Goal: Task Accomplishment & Management: Manage account settings

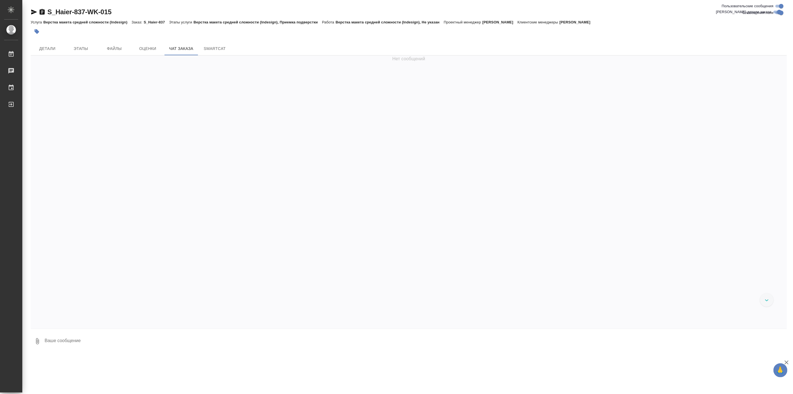
scroll to position [9570, 0]
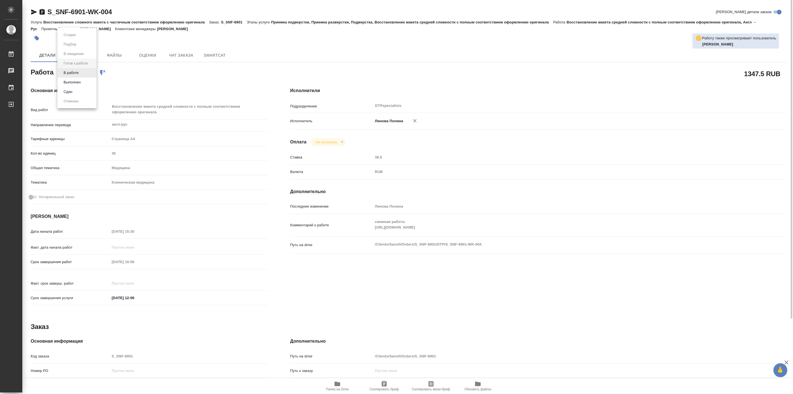
click at [87, 72] on body "🙏 .cls-1 fill:#fff; AWATERA Linova Polina Работы 0 Чаты График Выйти S_SNF-6901…" at bounding box center [396, 197] width 793 height 394
click at [84, 83] on li "Выполнен" at bounding box center [76, 82] width 39 height 9
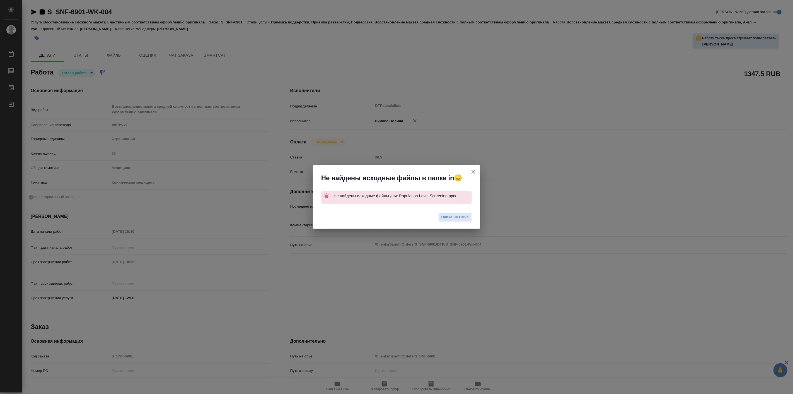
type textarea "x"
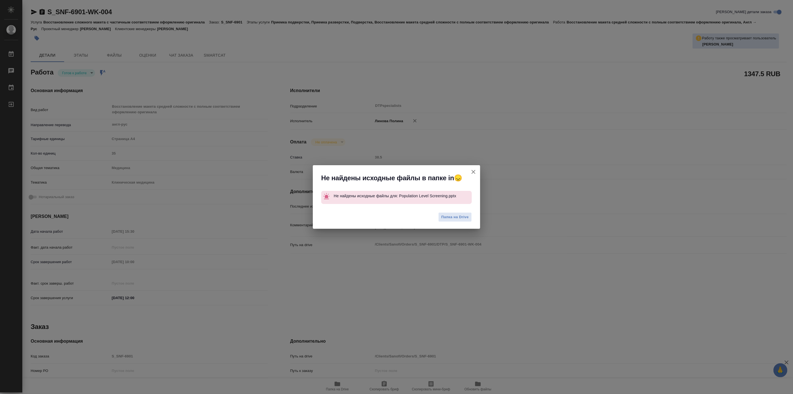
type textarea "x"
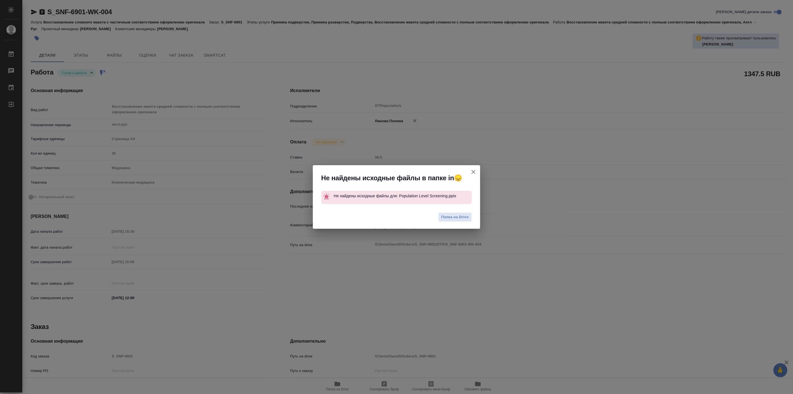
click at [473, 169] on icon "button" at bounding box center [473, 171] width 7 height 7
type textarea "x"
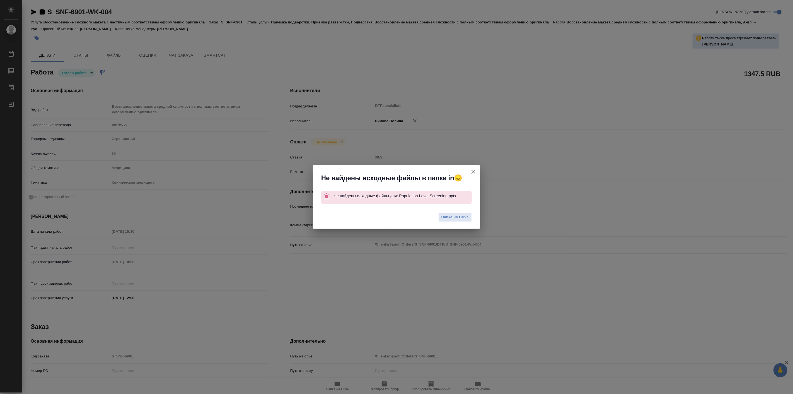
type textarea "x"
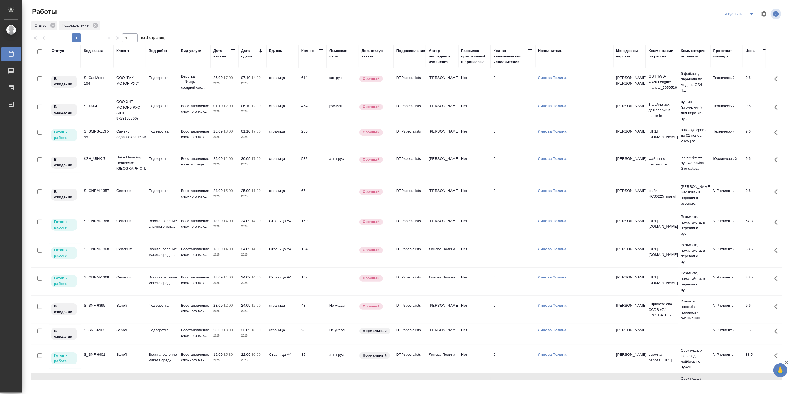
scroll to position [51, 0]
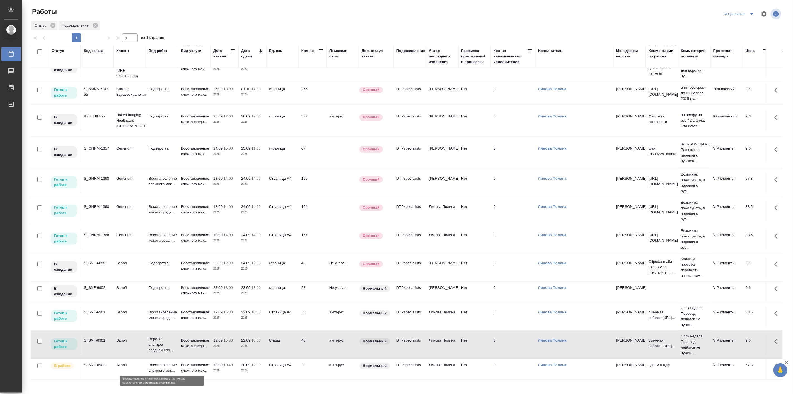
click at [151, 362] on p "Восстановление сложного мак..." at bounding box center [162, 367] width 27 height 11
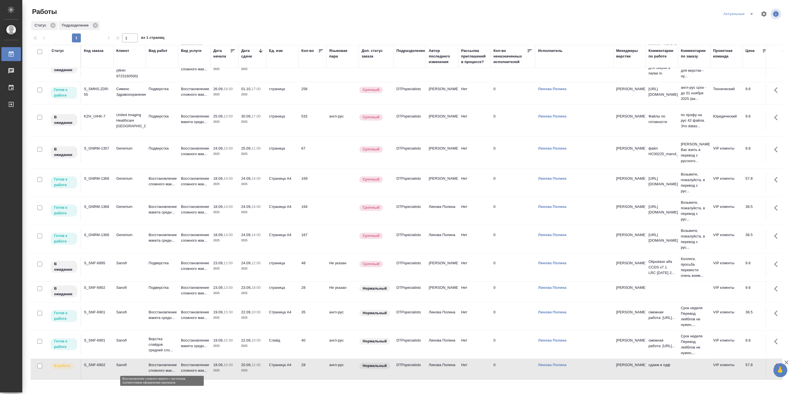
click at [151, 362] on p "Восстановление сложного мак..." at bounding box center [162, 367] width 27 height 11
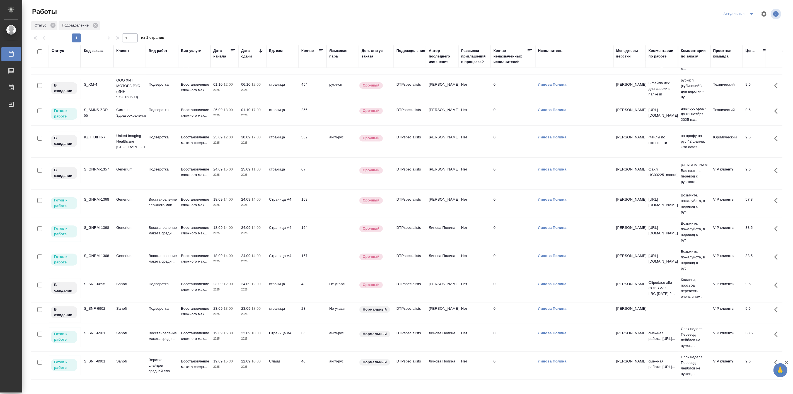
scroll to position [28, 0]
click at [753, 14] on icon "split button" at bounding box center [751, 14] width 7 height 7
click at [745, 43] on li "Мои" at bounding box center [739, 42] width 37 height 9
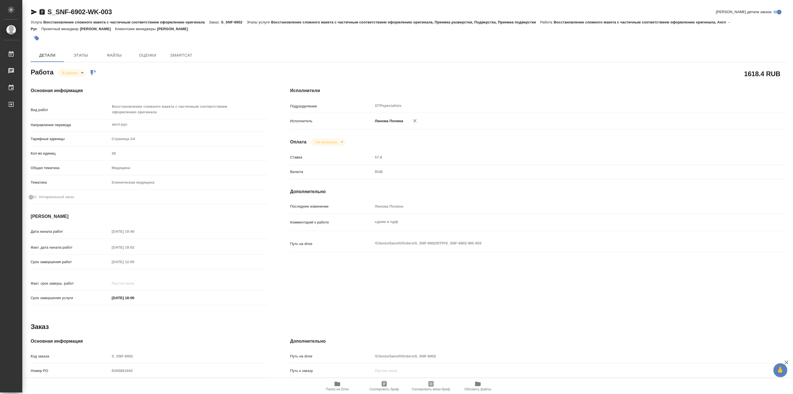
type textarea "x"
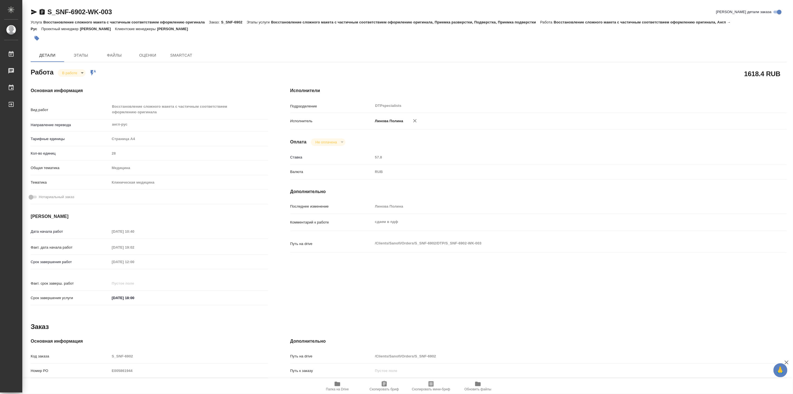
type textarea "x"
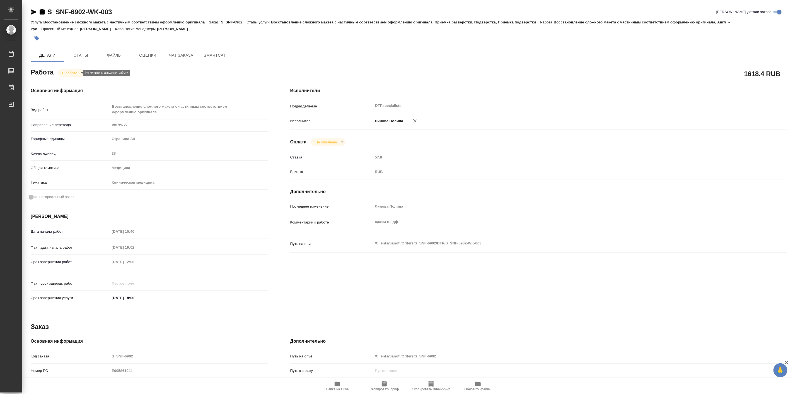
click at [71, 74] on body "🙏 .cls-1 fill:#fff; AWATERA Linova Polina Работы Чаты График Выйти S_SNF-6902-W…" at bounding box center [396, 197] width 793 height 394
type textarea "x"
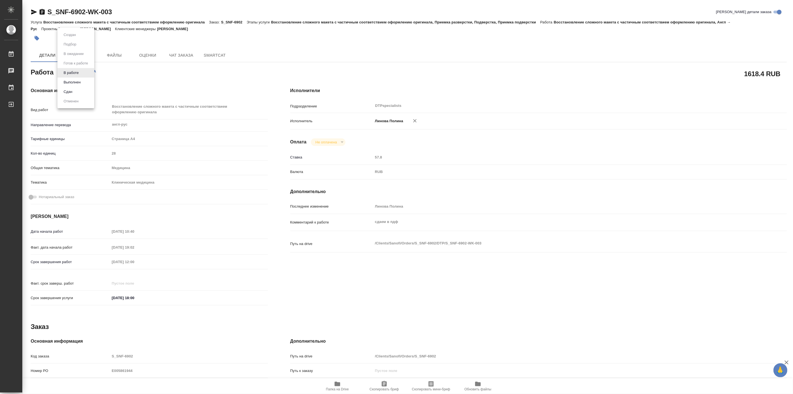
type textarea "x"
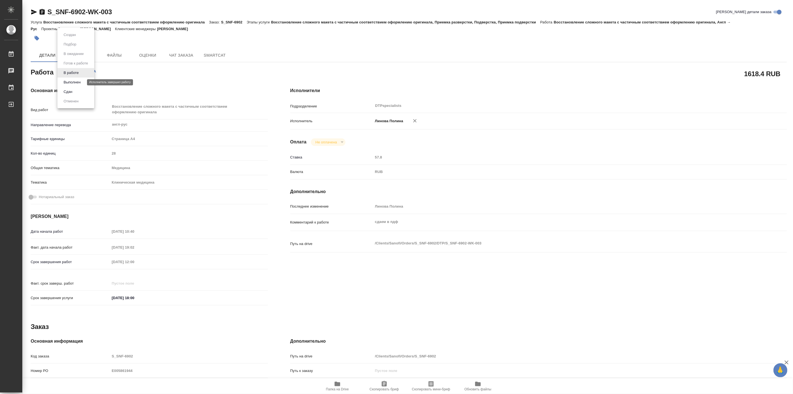
type textarea "x"
click at [79, 81] on button "Выполнен" at bounding box center [72, 82] width 20 height 6
type textarea "x"
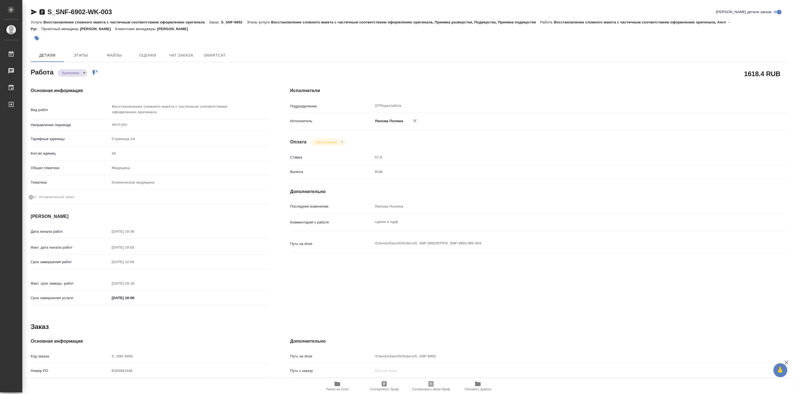
type textarea "x"
click at [33, 13] on icon "button" at bounding box center [34, 11] width 6 height 5
type textarea "x"
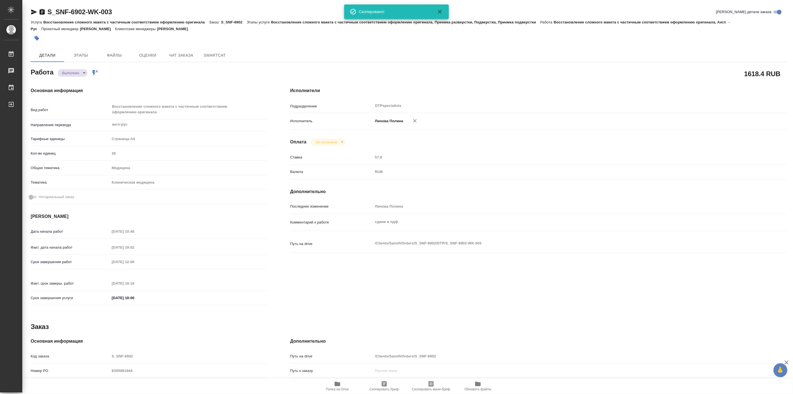
type textarea "x"
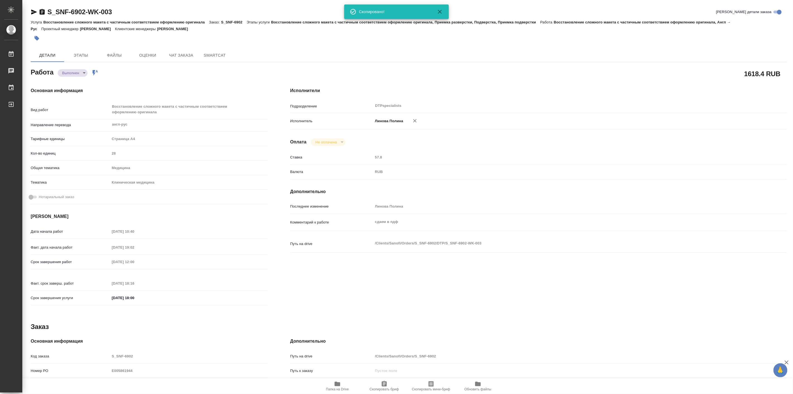
type textarea "x"
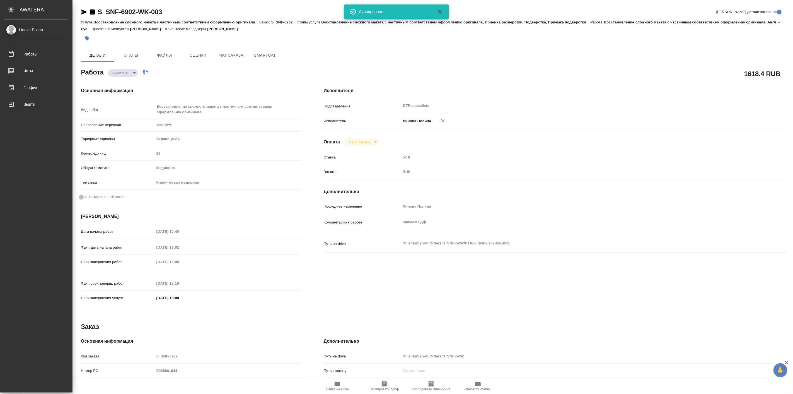
type textarea "x"
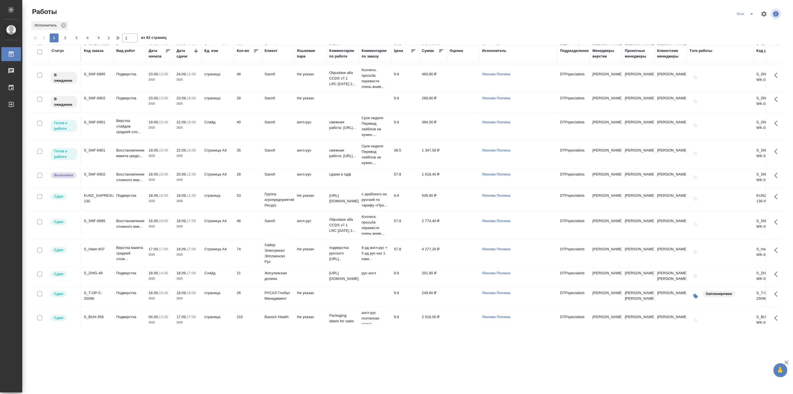
scroll to position [258, 0]
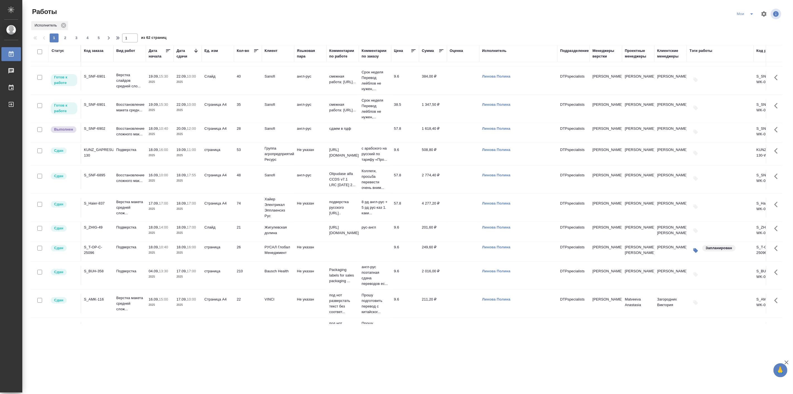
click at [180, 109] on p "2025" at bounding box center [188, 110] width 22 height 6
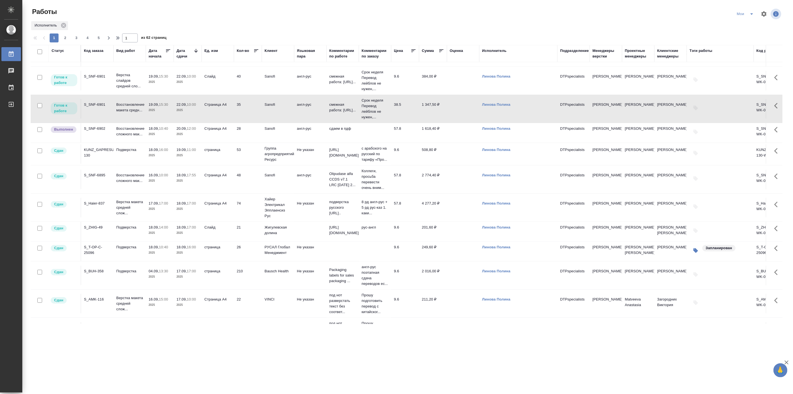
click at [180, 109] on p "2025" at bounding box center [188, 110] width 22 height 6
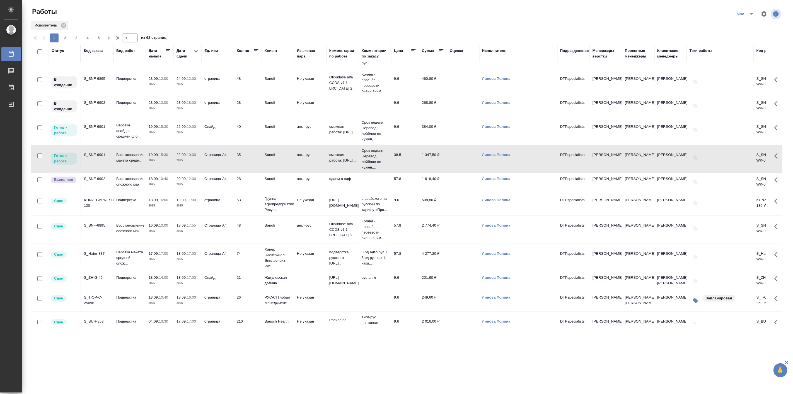
scroll to position [207, 0]
click at [130, 133] on p "Верстка слайдов средней сло..." at bounding box center [129, 132] width 27 height 17
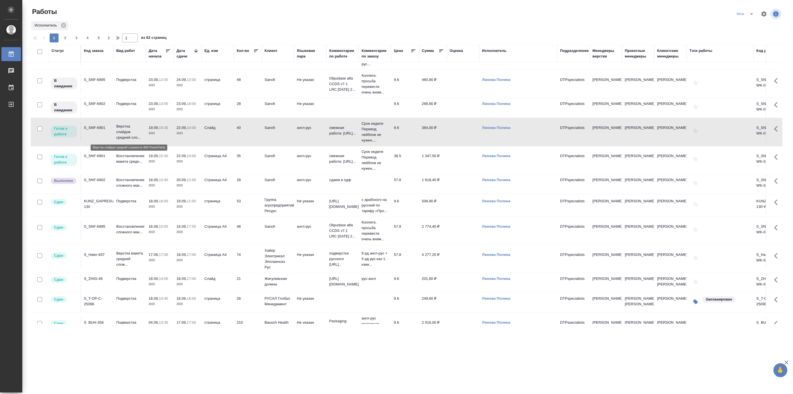
click at [130, 133] on p "Верстка слайдов средней сло..." at bounding box center [129, 132] width 27 height 17
click at [147, 187] on td "18.09, 10:40 2025" at bounding box center [160, 184] width 28 height 20
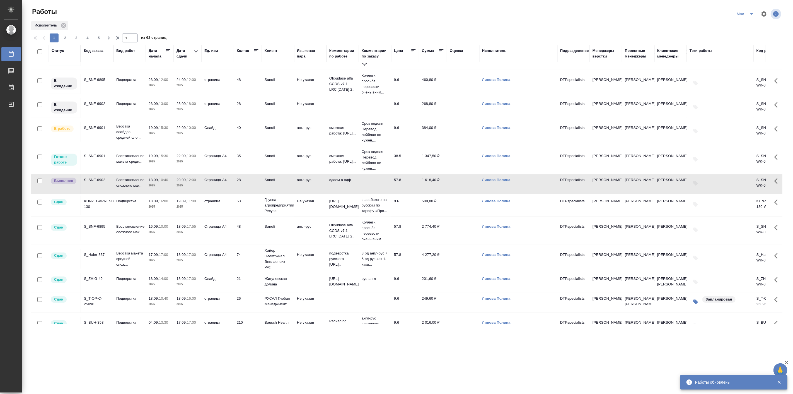
click at [152, 159] on p "2025" at bounding box center [160, 162] width 22 height 6
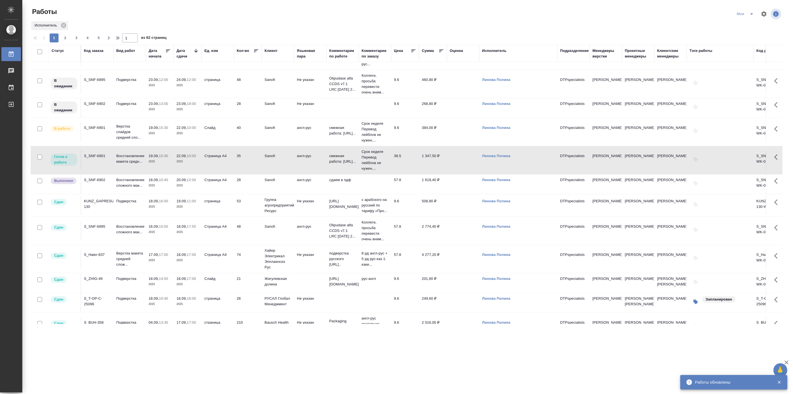
click at [152, 159] on p "2025" at bounding box center [160, 162] width 22 height 6
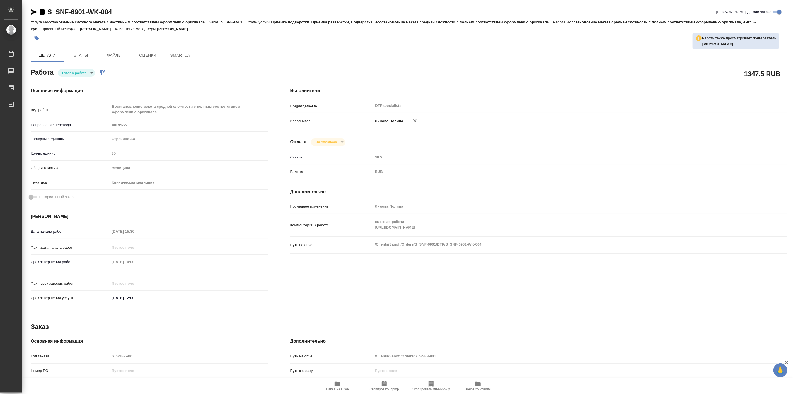
type textarea "x"
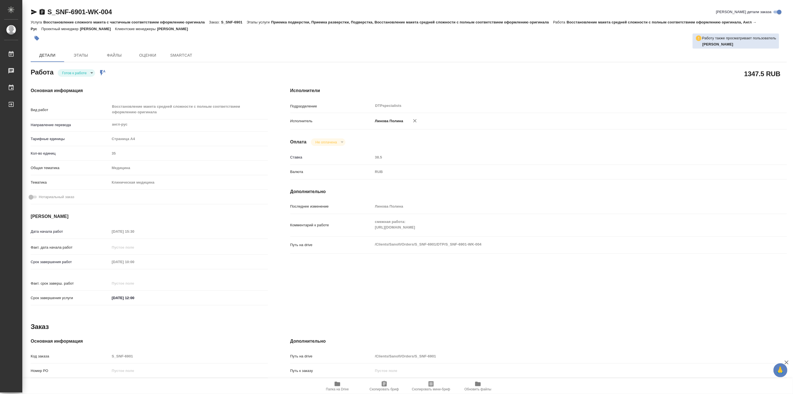
type textarea "x"
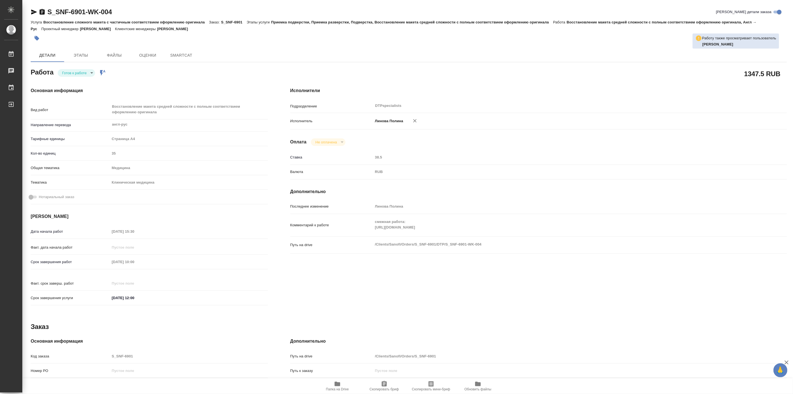
type textarea "x"
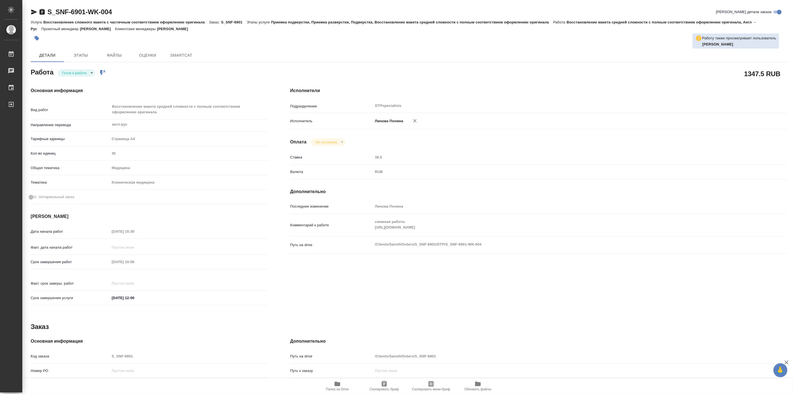
type textarea "x"
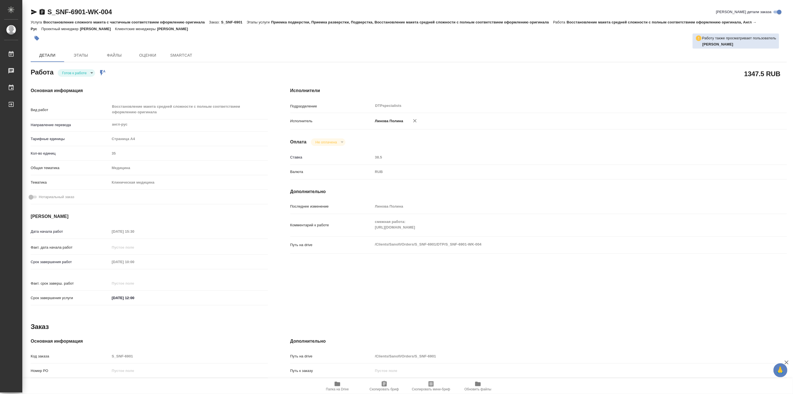
type textarea "x"
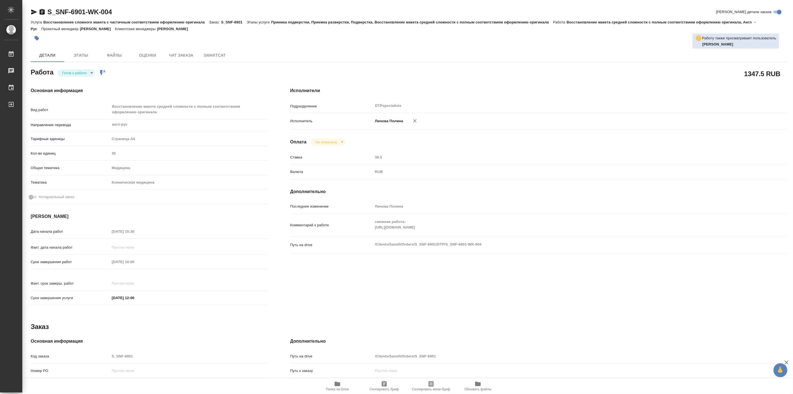
click at [91, 74] on body "🙏 .cls-1 fill:#fff; AWATERA Linova Polina Работы Чаты График Выйти S_SNF-6901-W…" at bounding box center [396, 197] width 793 height 394
type textarea "x"
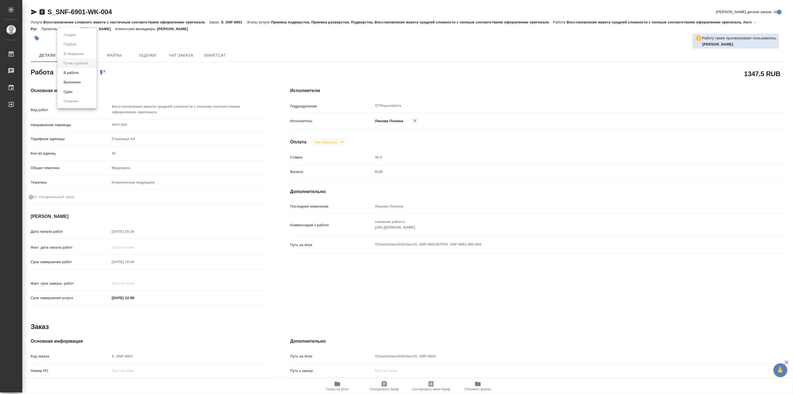
type textarea "x"
click at [80, 74] on button "В работе" at bounding box center [71, 73] width 18 height 6
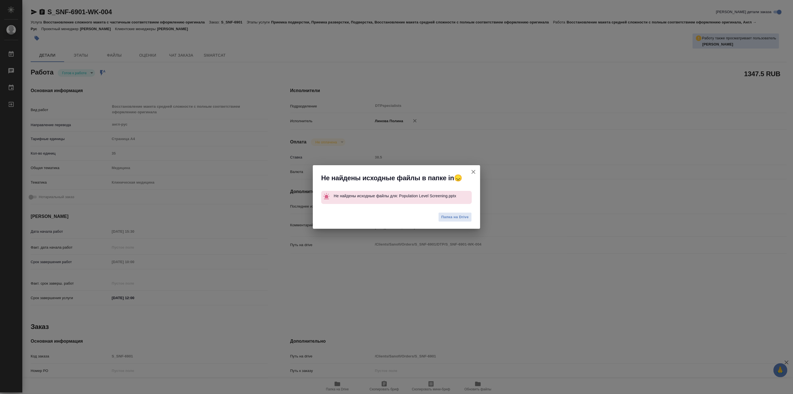
type textarea "x"
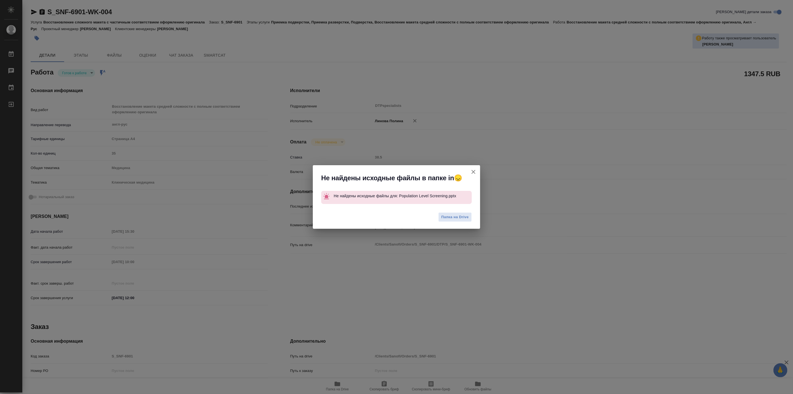
type textarea "x"
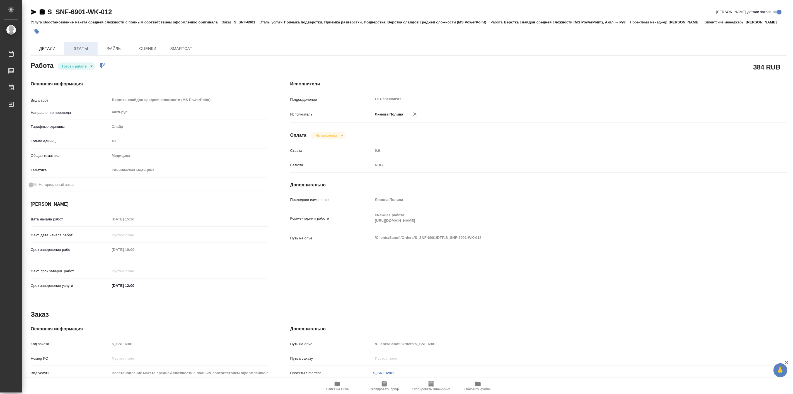
type textarea "x"
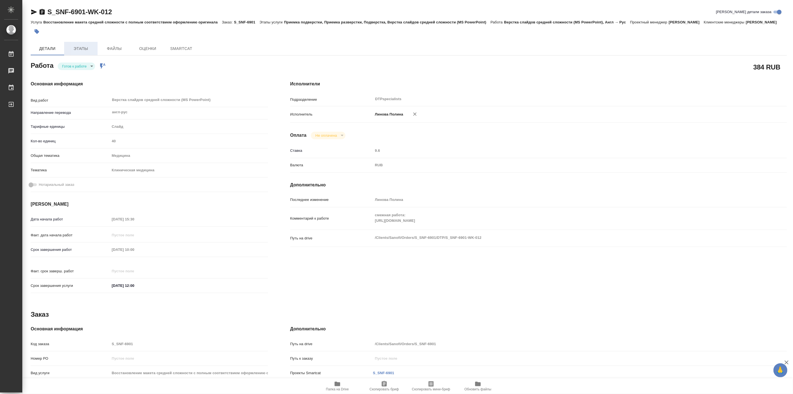
type textarea "x"
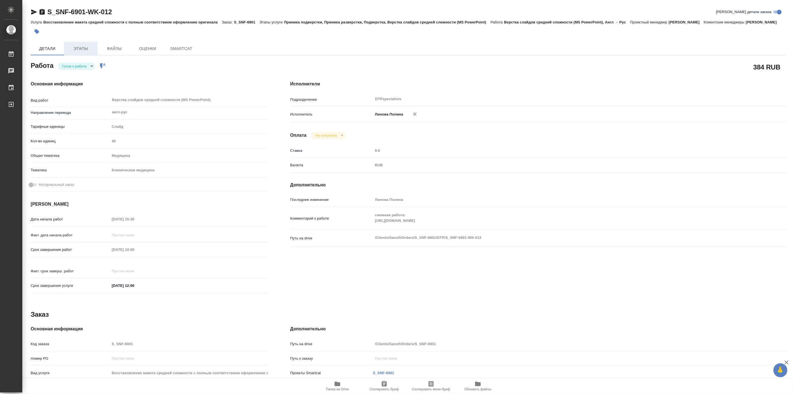
type textarea "x"
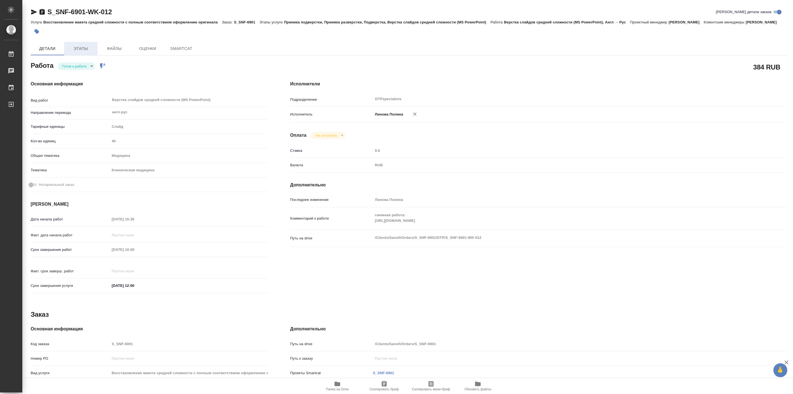
type textarea "x"
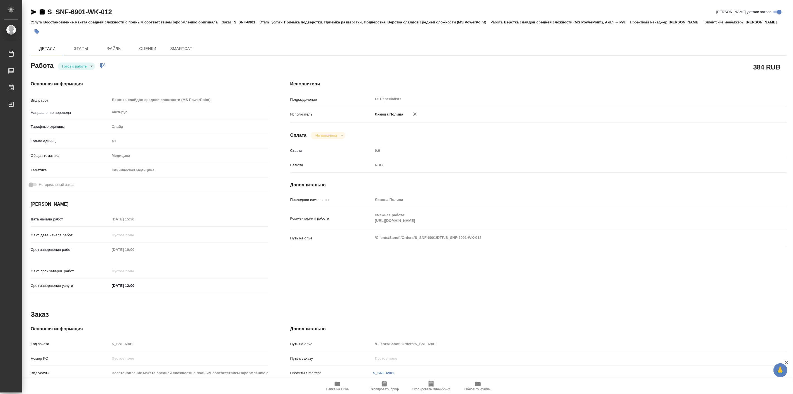
type textarea "x"
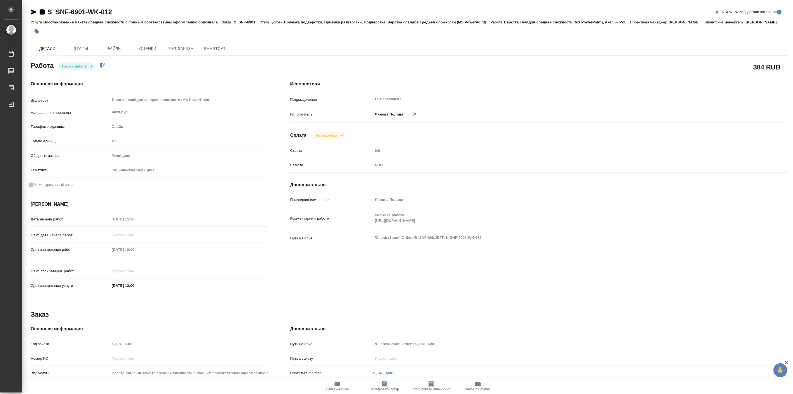
click at [82, 74] on body "🙏 .cls-1 fill:#fff; AWATERA Linova Polina Работы Чаты График Выйти S_SNF-6901-W…" at bounding box center [396, 197] width 793 height 394
click at [82, 74] on li "В работе" at bounding box center [76, 72] width 39 height 9
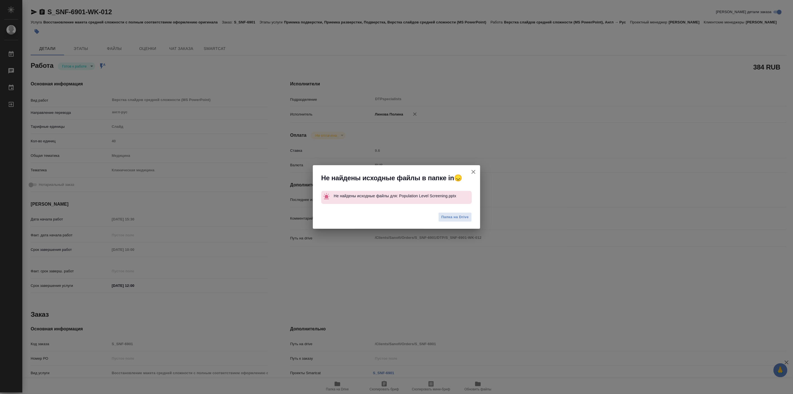
type textarea "x"
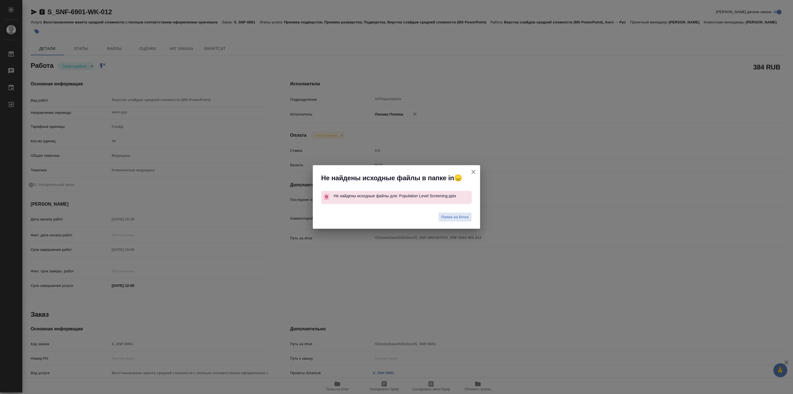
type textarea "x"
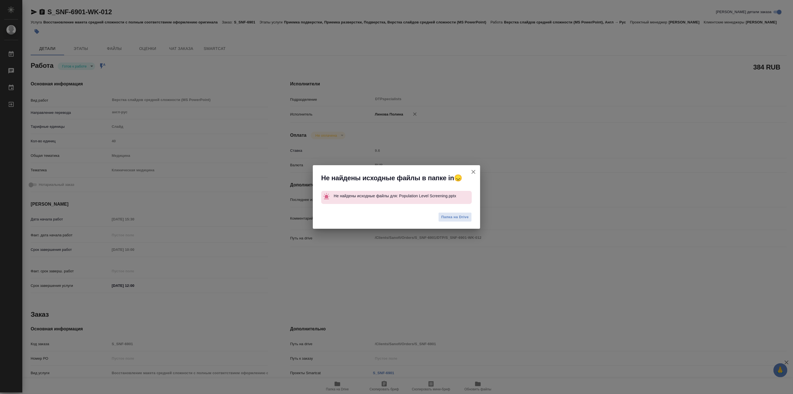
type textarea "x"
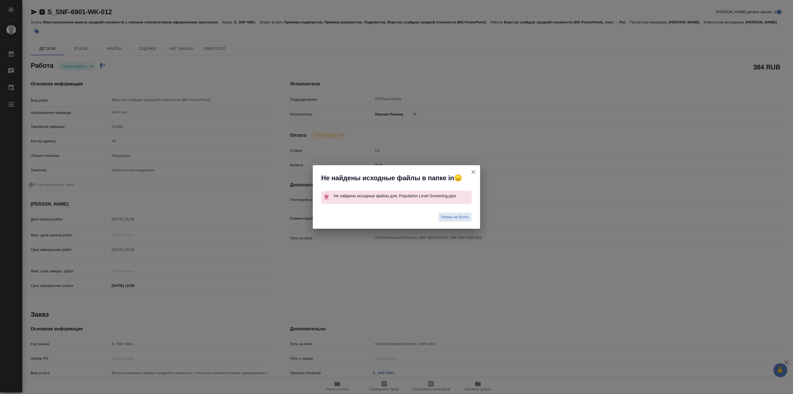
click at [93, 26] on div "Не найдены исходные файлы в папке in😞 Не найдены исходные файлы для: Population…" at bounding box center [396, 197] width 793 height 394
click at [29, 11] on div "Не найдены исходные файлы в папке in😞 Не найдены исходные файлы для: Population…" at bounding box center [396, 197] width 793 height 394
click at [474, 171] on icon "button" at bounding box center [474, 172] width 4 height 4
type textarea "x"
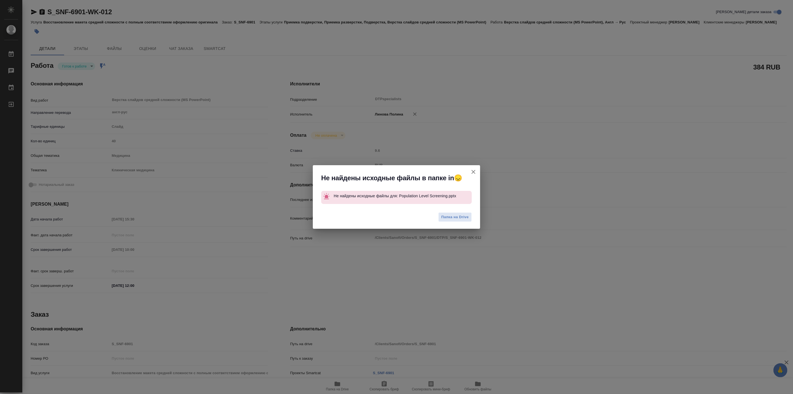
type textarea "x"
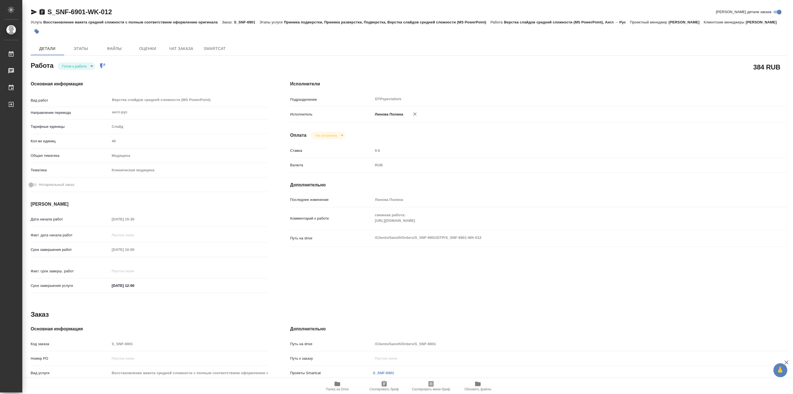
click at [31, 10] on icon "button" at bounding box center [34, 12] width 7 height 7
type textarea "x"
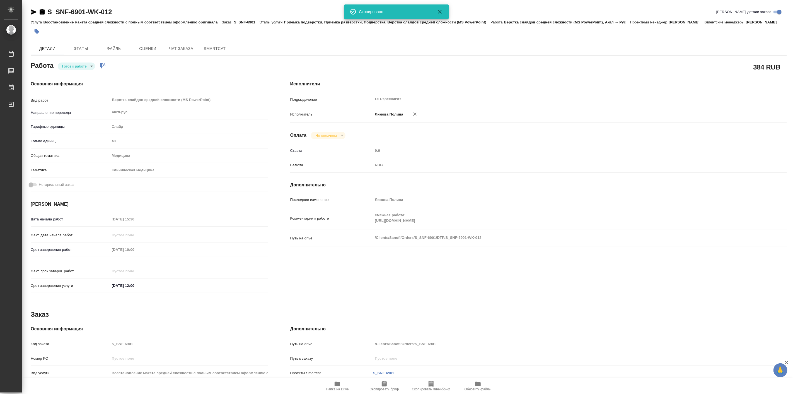
type textarea "x"
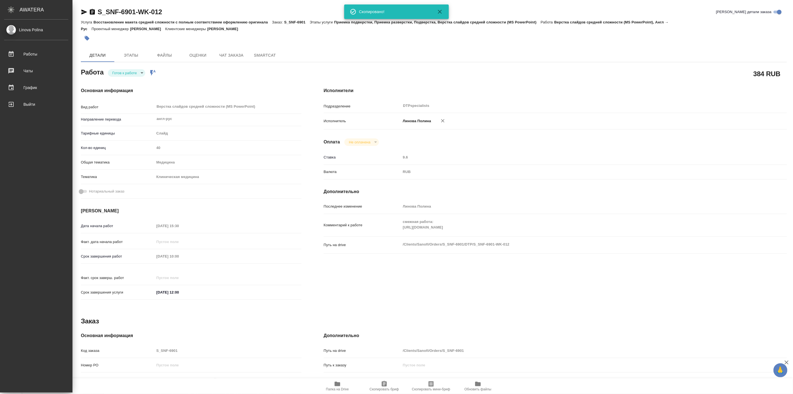
type textarea "x"
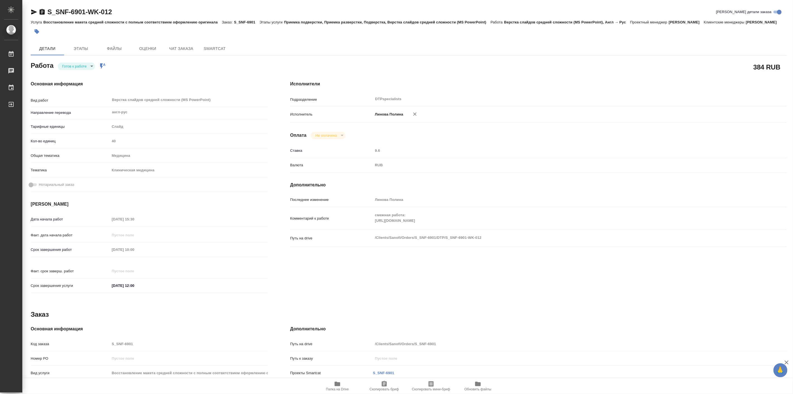
click at [84, 63] on div "Работа Готов к работе readyForWork Работа включена в последовательность" at bounding box center [150, 67] width 260 height 36
click at [87, 70] on body "🙏 .cls-1 fill:#fff; AWATERA Linova Polina Работы 0 Чаты График Выйти S_SNF-6901…" at bounding box center [396, 197] width 793 height 394
click at [87, 76] on li "В работе" at bounding box center [76, 72] width 39 height 9
type textarea "x"
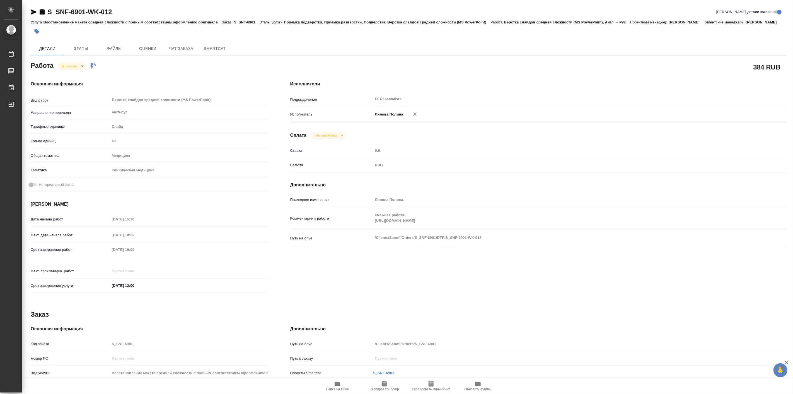
type textarea "x"
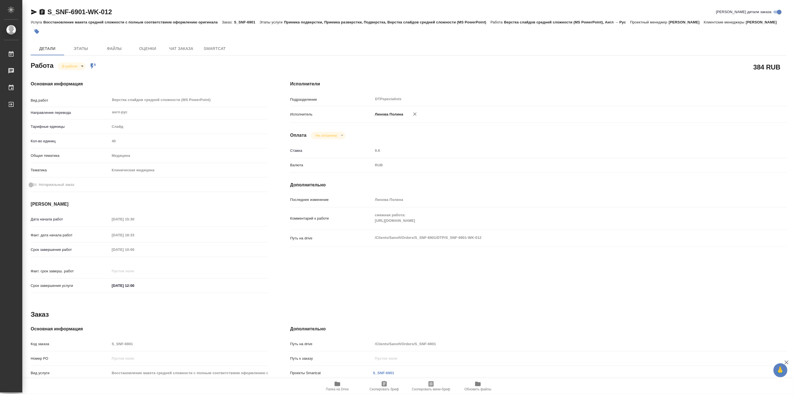
type textarea "x"
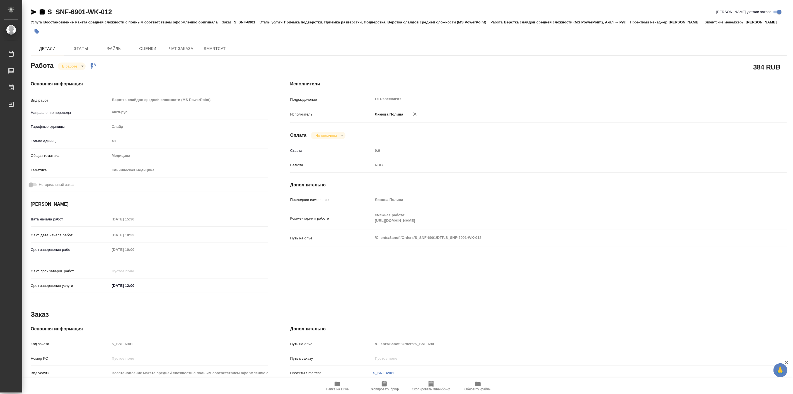
type textarea "x"
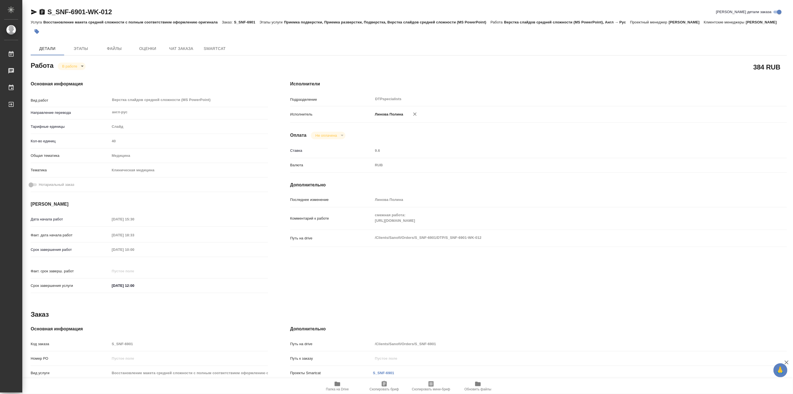
type textarea "x"
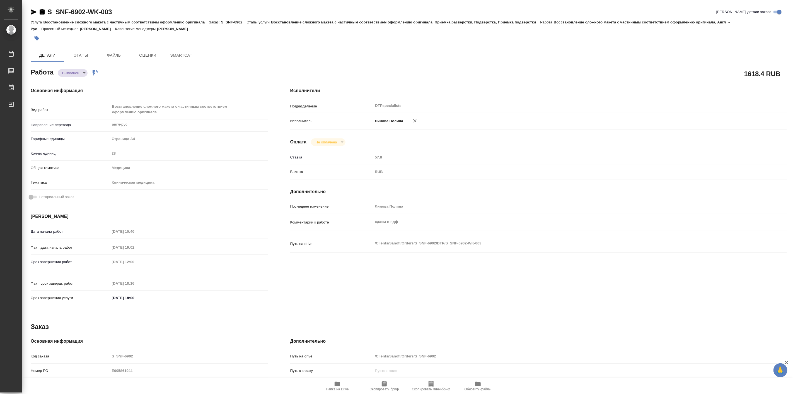
type textarea "x"
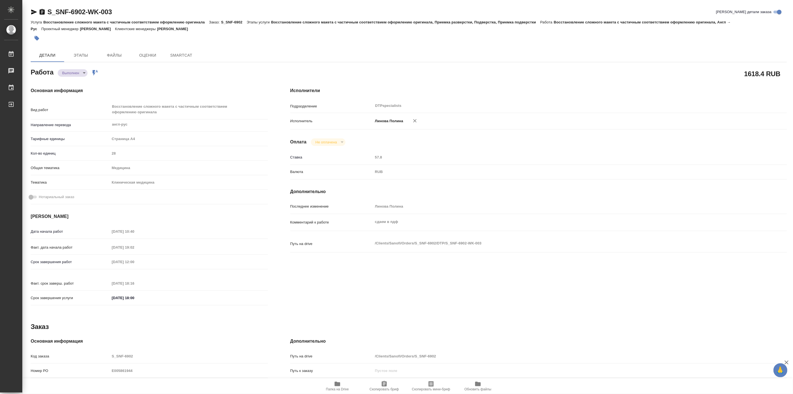
type textarea "x"
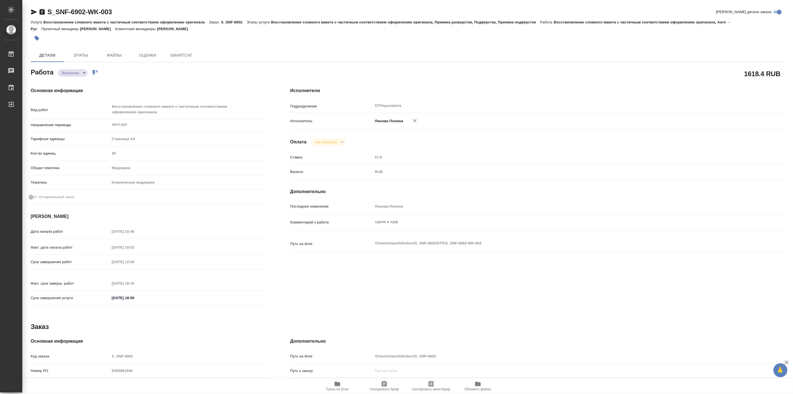
type textarea "x"
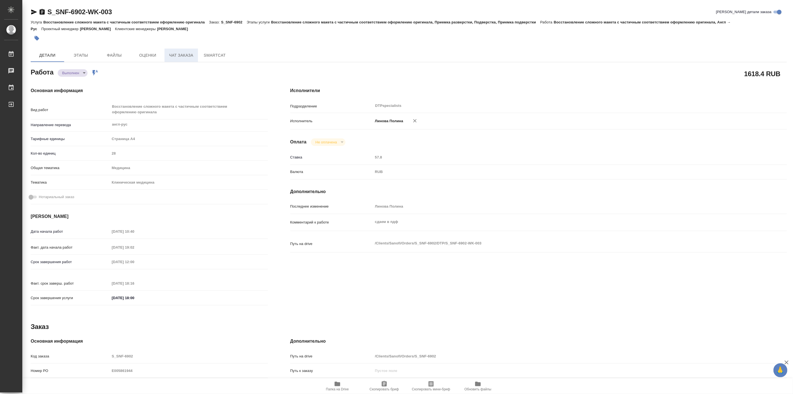
type textarea "x"
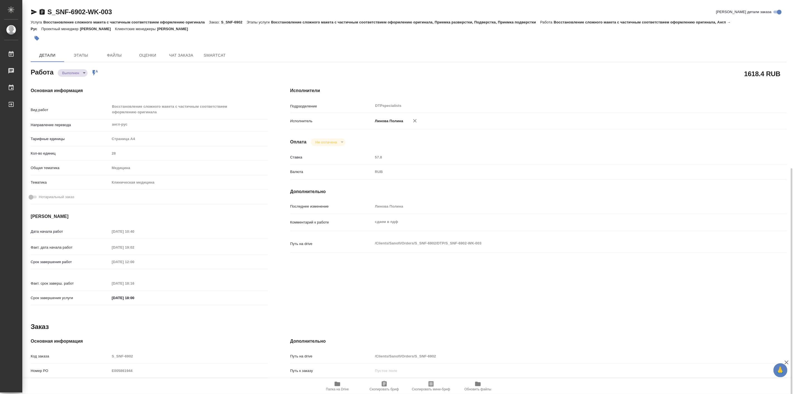
scroll to position [93, 0]
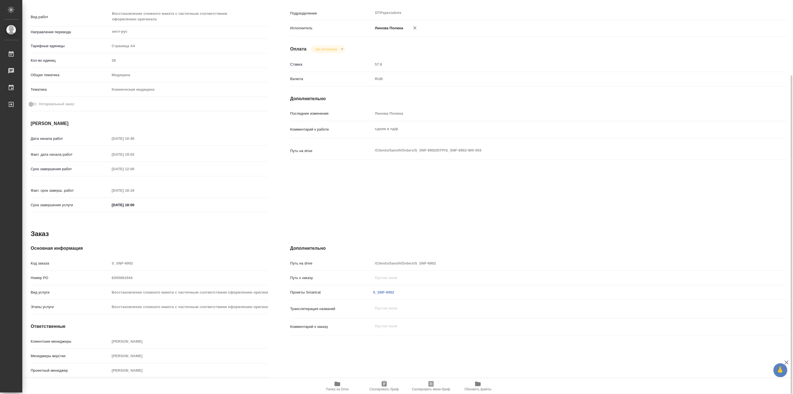
type textarea "x"
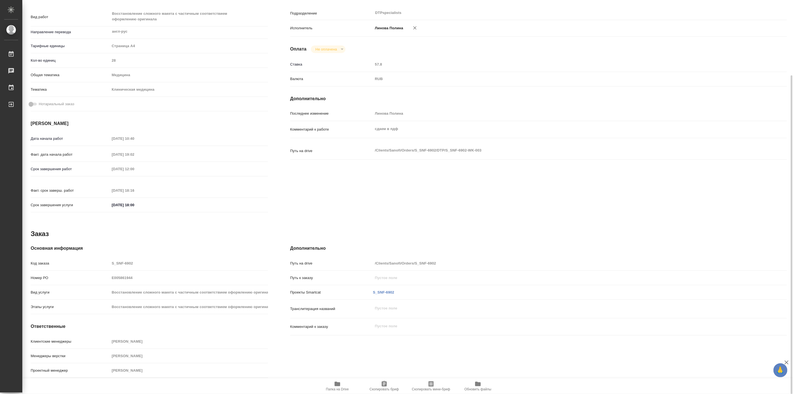
scroll to position [0, 0]
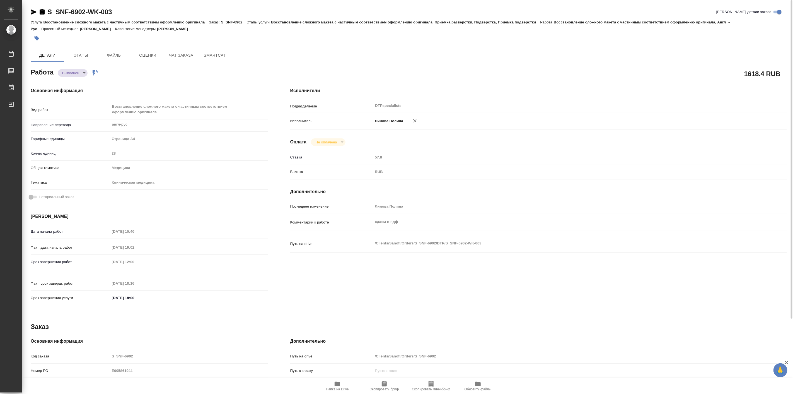
click at [343, 385] on span "Папка на Drive" at bounding box center [337, 385] width 40 height 11
click at [34, 12] on icon "button" at bounding box center [34, 11] width 6 height 5
type textarea "x"
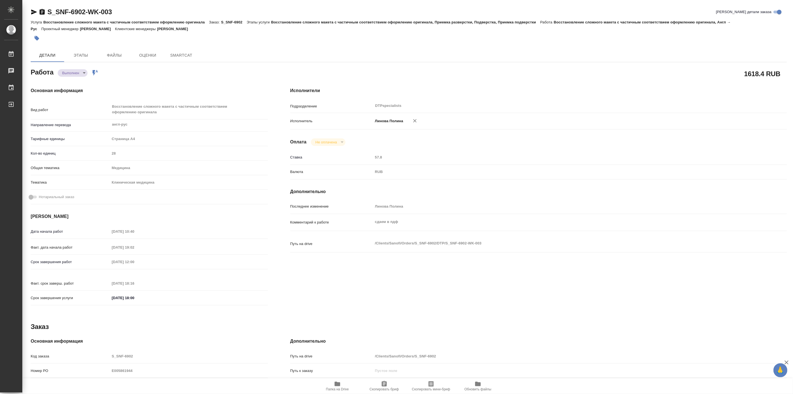
type textarea "x"
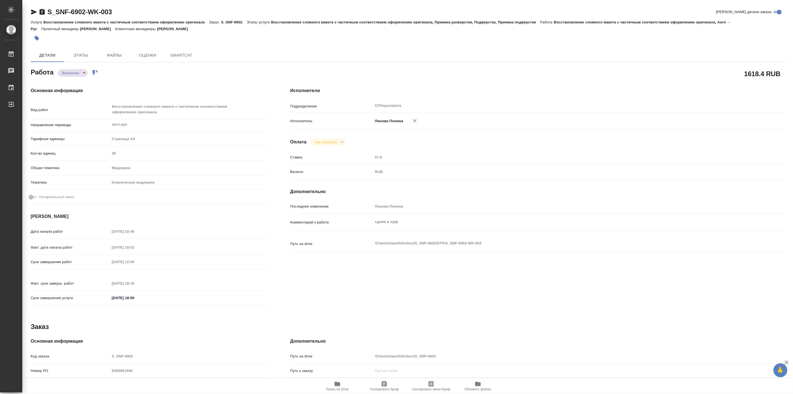
type textarea "x"
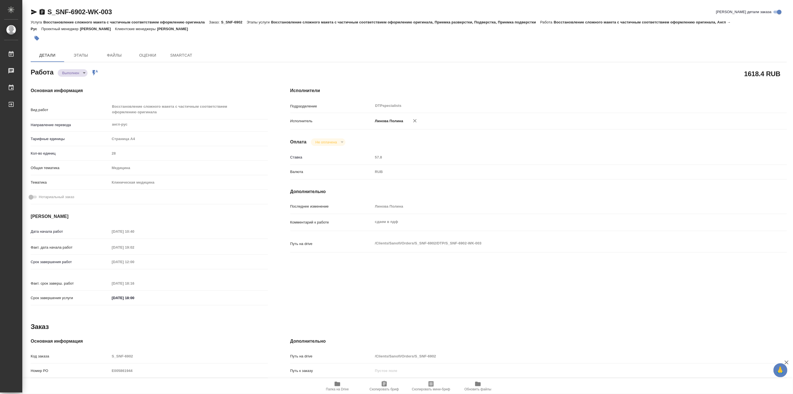
type textarea "x"
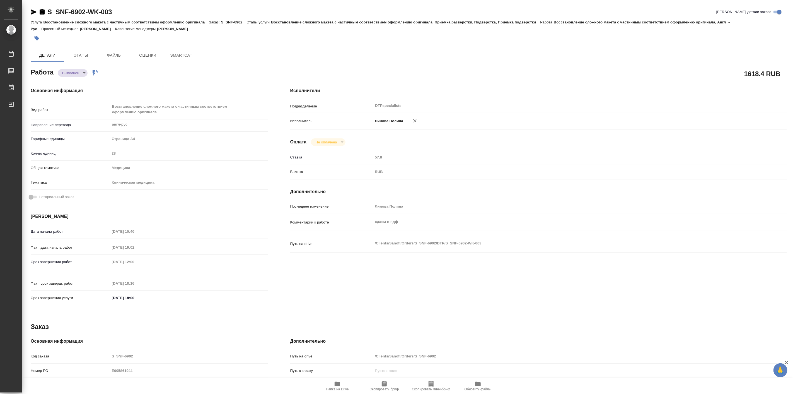
type textarea "x"
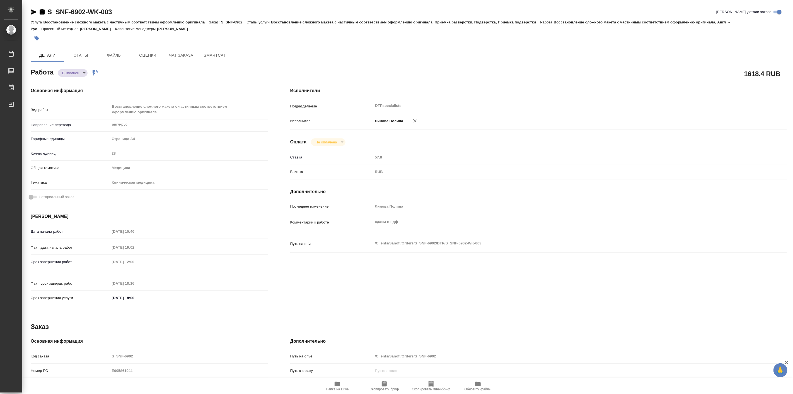
type textarea "x"
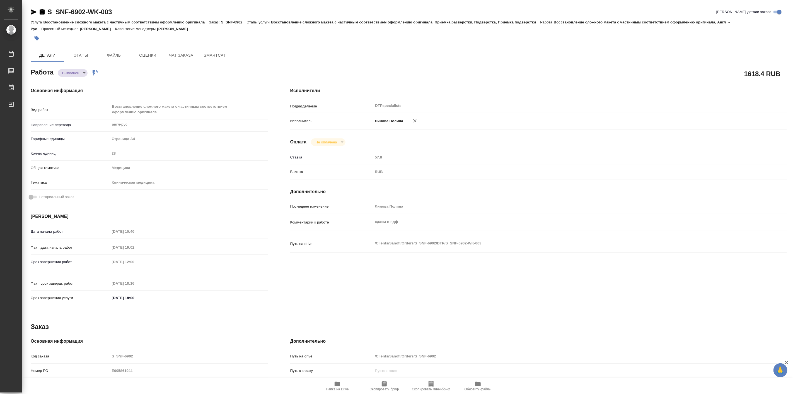
type textarea "x"
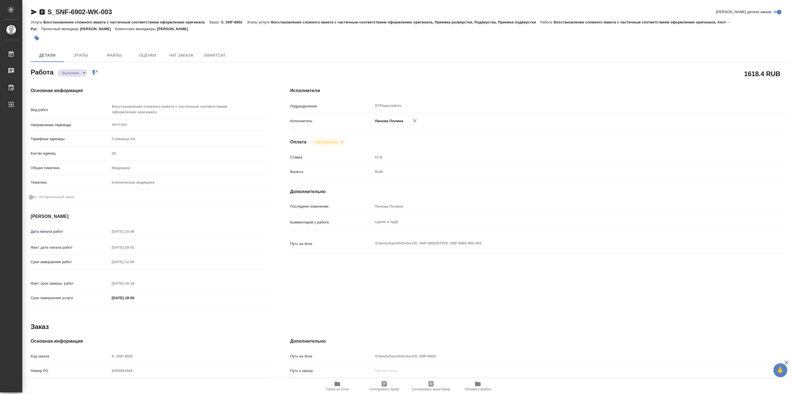
type textarea "x"
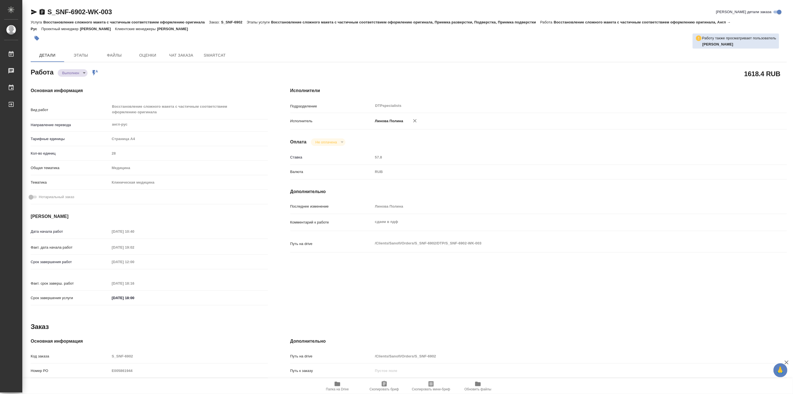
type textarea "x"
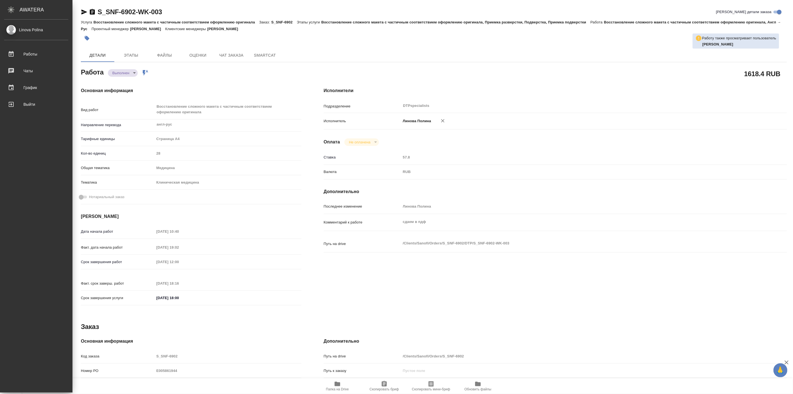
type textarea "x"
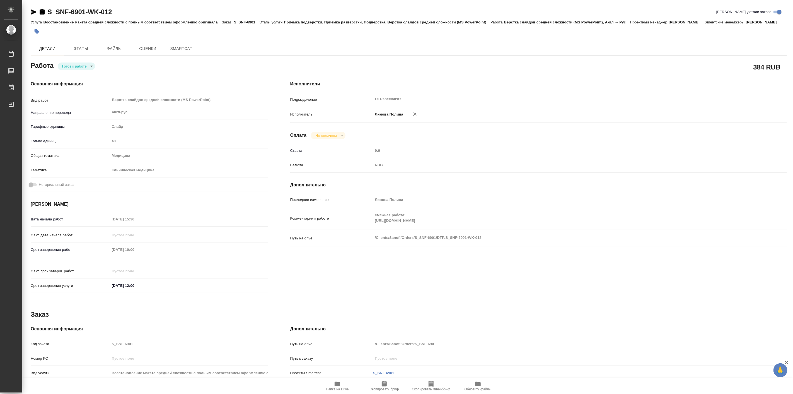
type textarea "x"
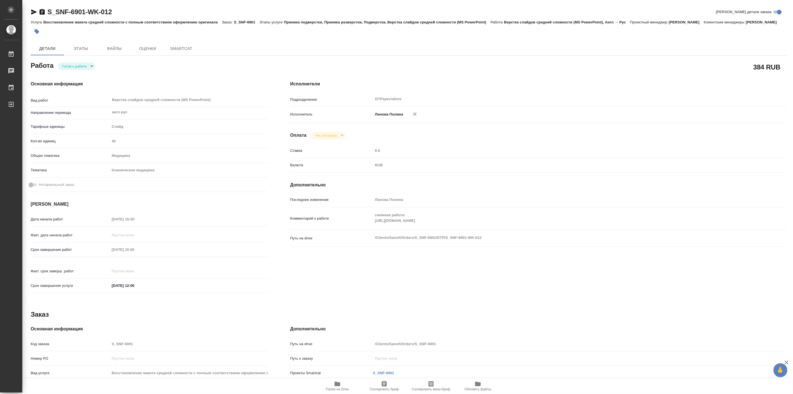
type textarea "x"
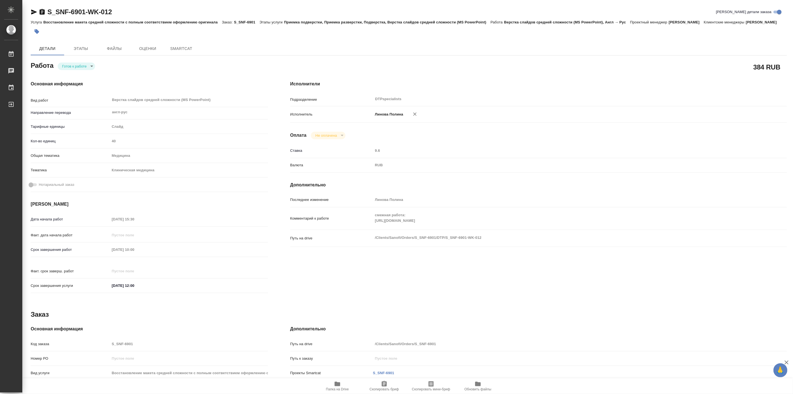
type textarea "x"
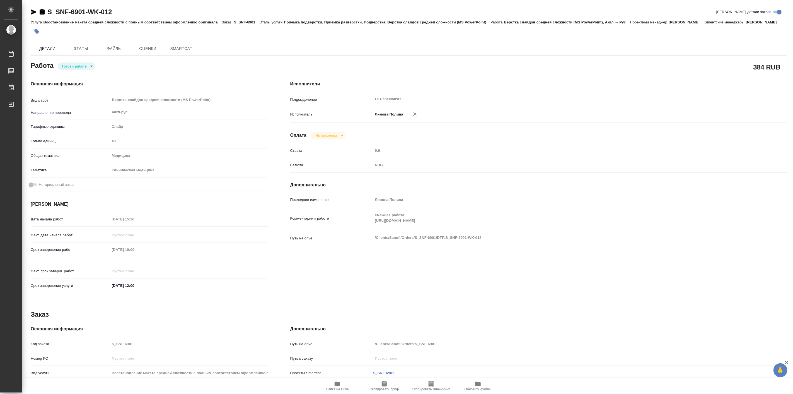
type textarea "x"
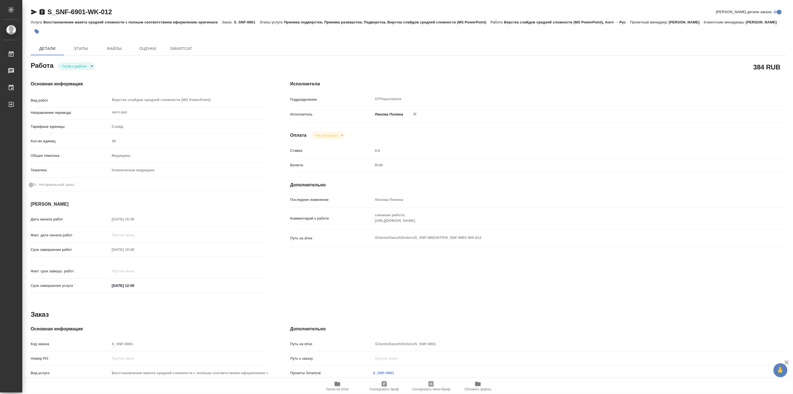
type textarea "x"
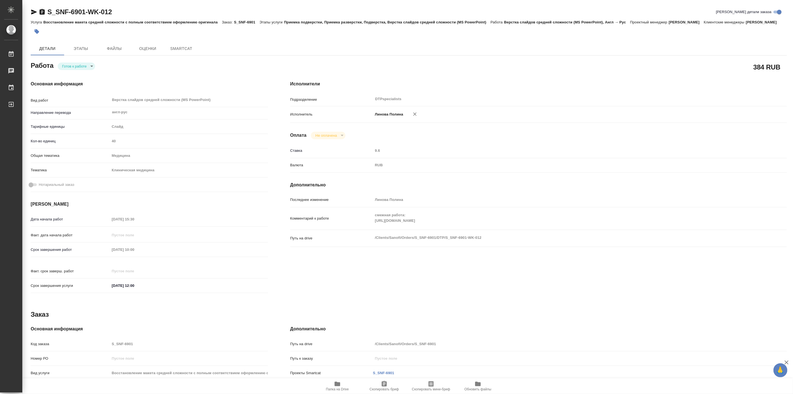
type textarea "x"
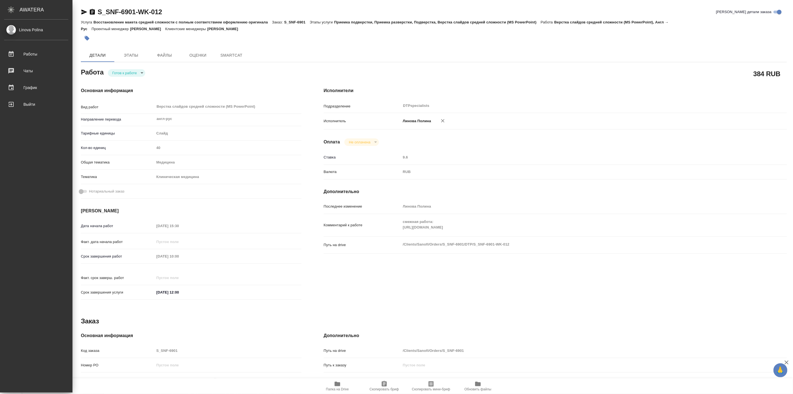
type textarea "x"
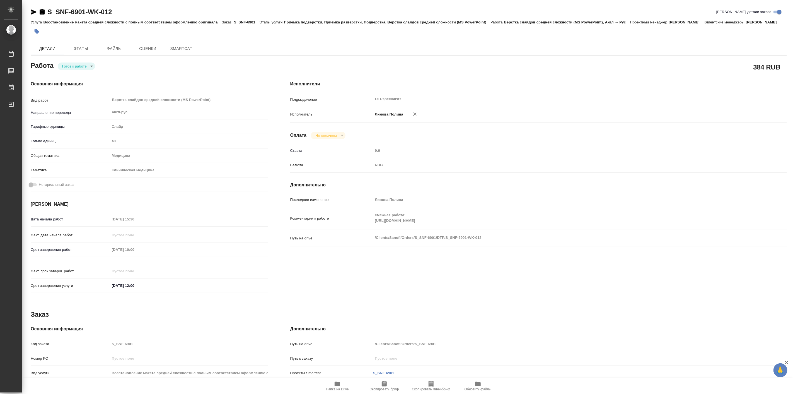
type textarea "x"
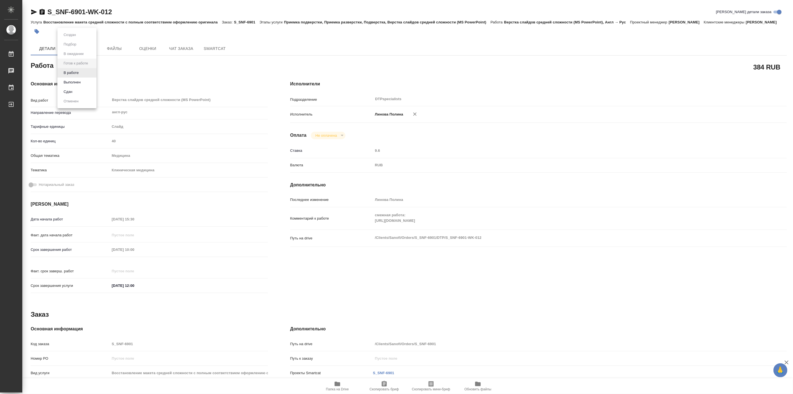
click at [85, 76] on body "🙏 .cls-1 fill:#fff; AWATERA Linova Polina Работы Чаты График Выйти S_SNF-6901-W…" at bounding box center [396, 197] width 793 height 394
type textarea "x"
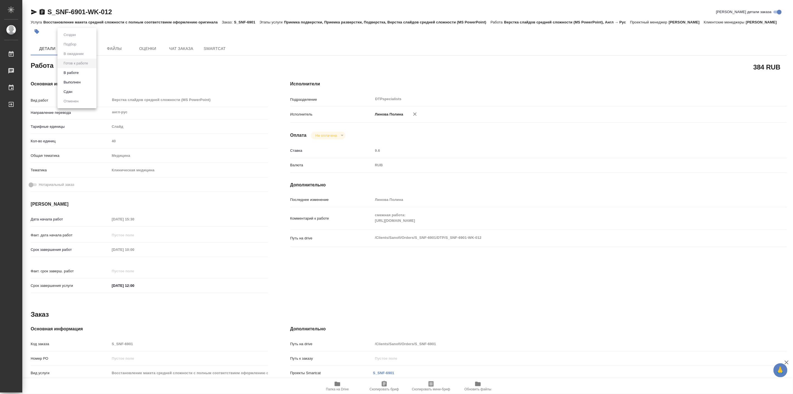
type textarea "x"
click at [80, 74] on button "В работе" at bounding box center [71, 73] width 18 height 6
type textarea "x"
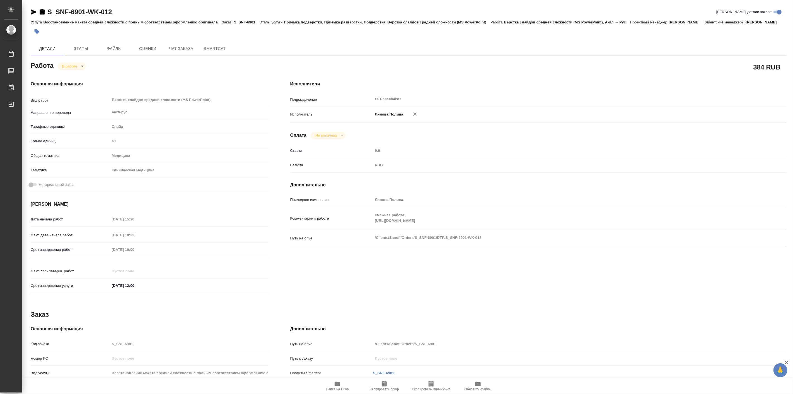
type textarea "x"
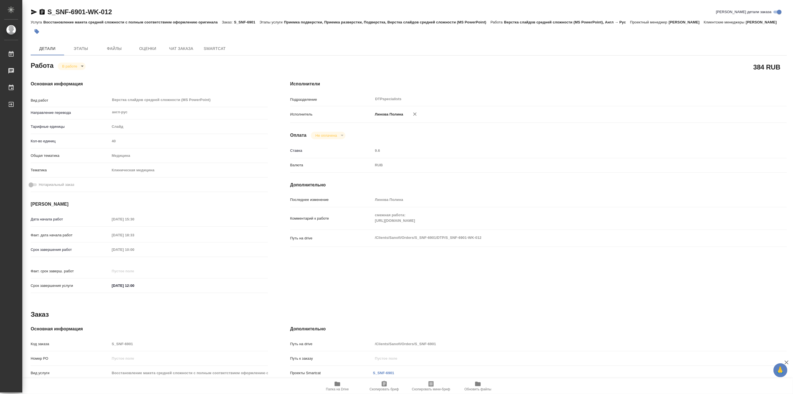
type textarea "x"
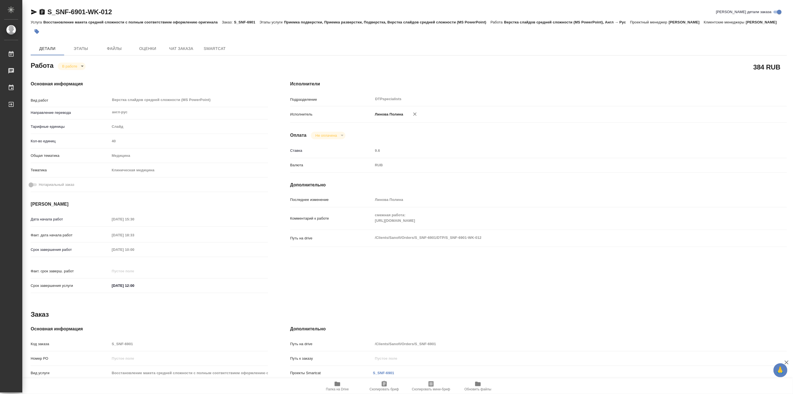
type textarea "x"
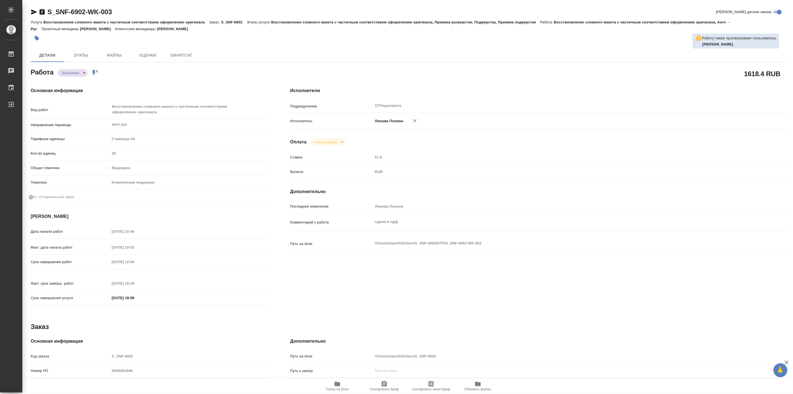
type textarea "x"
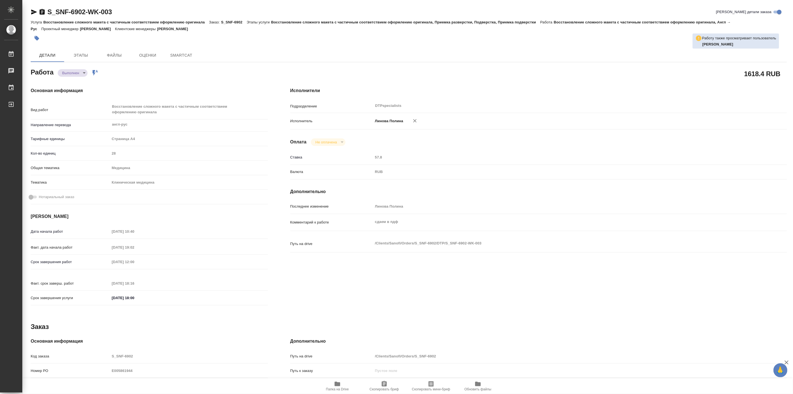
type textarea "x"
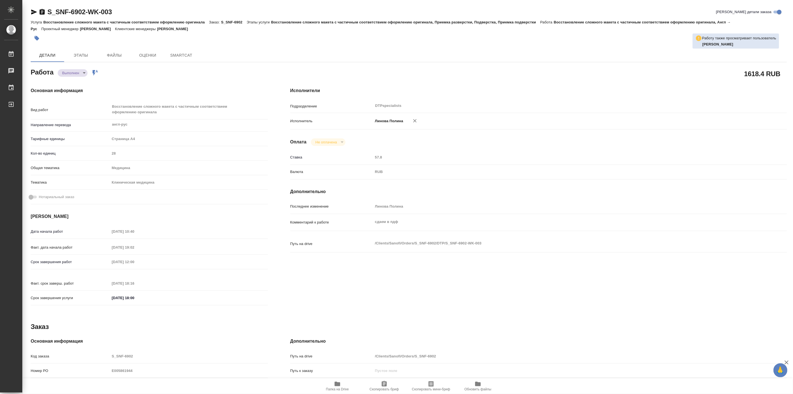
type textarea "x"
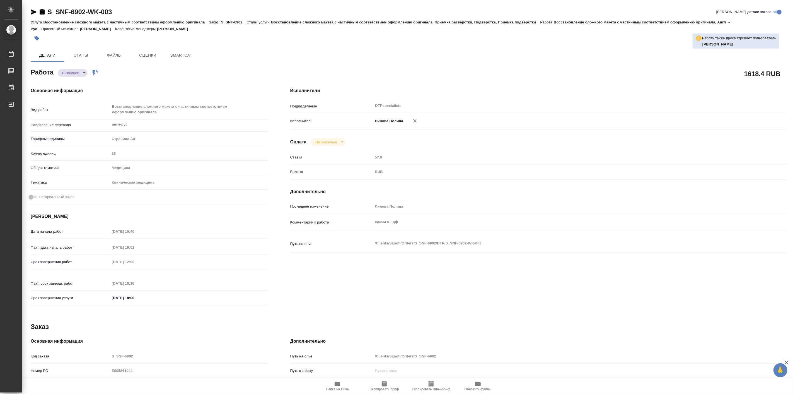
type textarea "x"
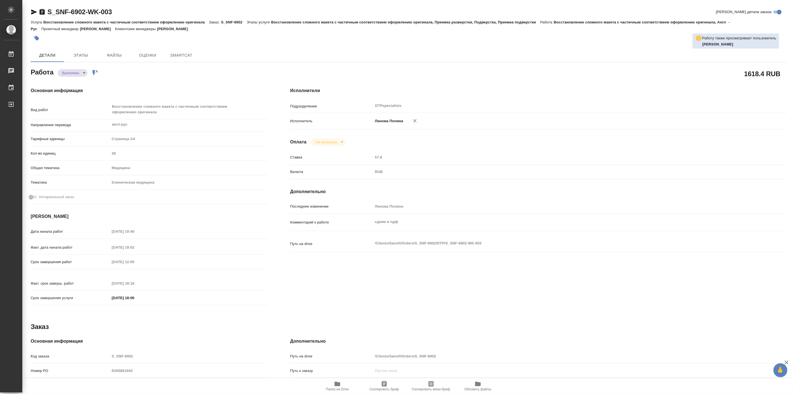
type textarea "x"
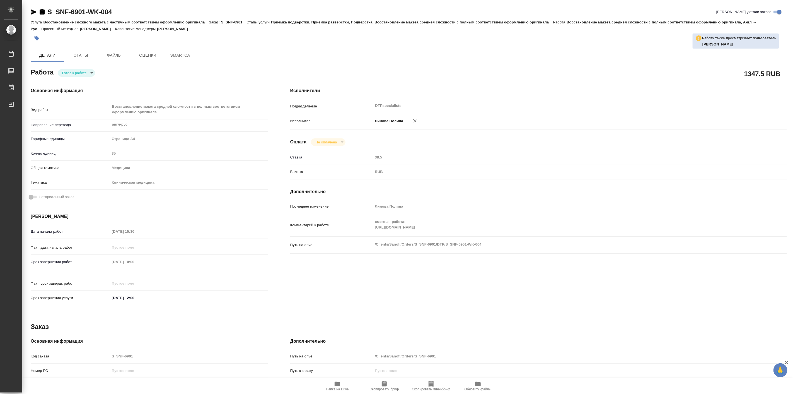
type textarea "x"
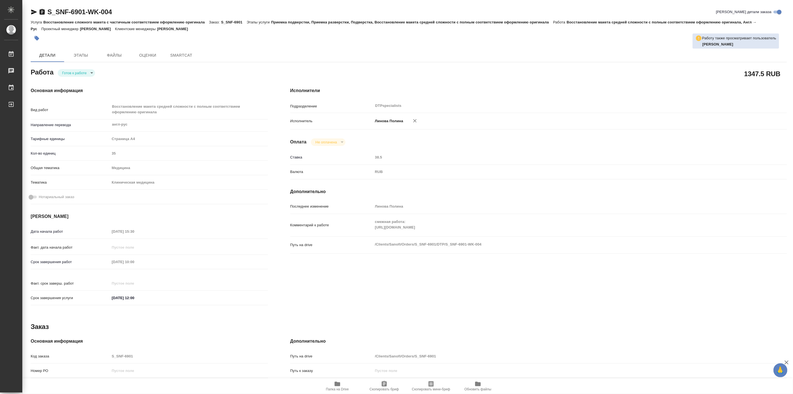
type textarea "x"
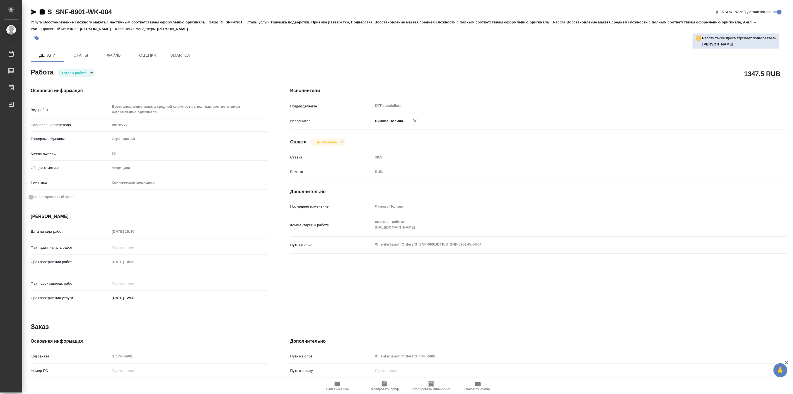
type textarea "x"
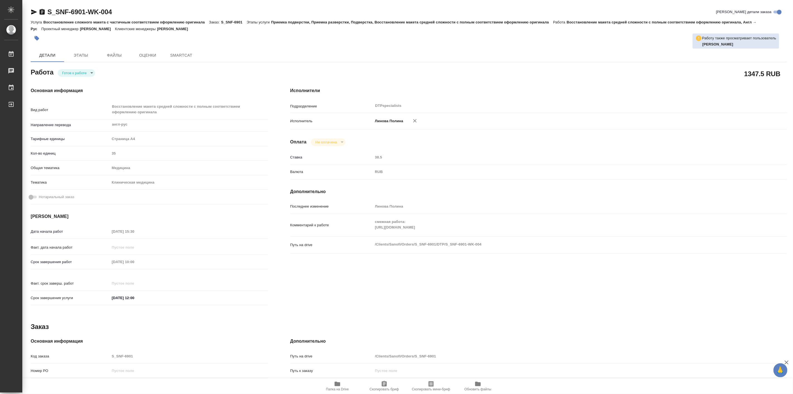
type textarea "x"
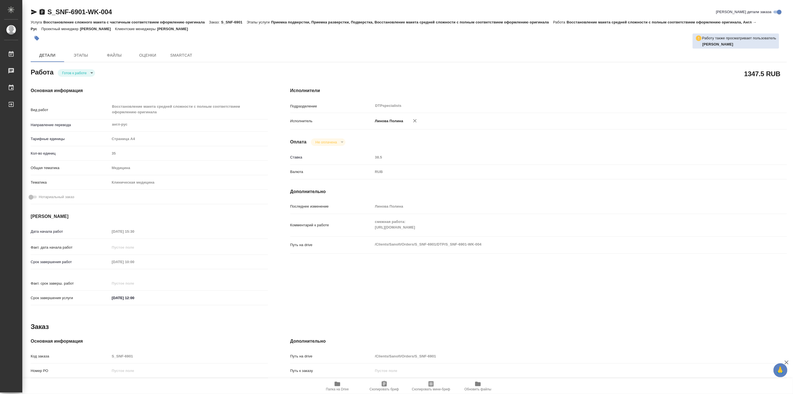
type textarea "x"
click at [85, 73] on body "🙏 .cls-1 fill:#fff; AWATERA [PERSON_NAME] Работы Чаты График Выйти S_SNF-6901-W…" at bounding box center [396, 197] width 793 height 394
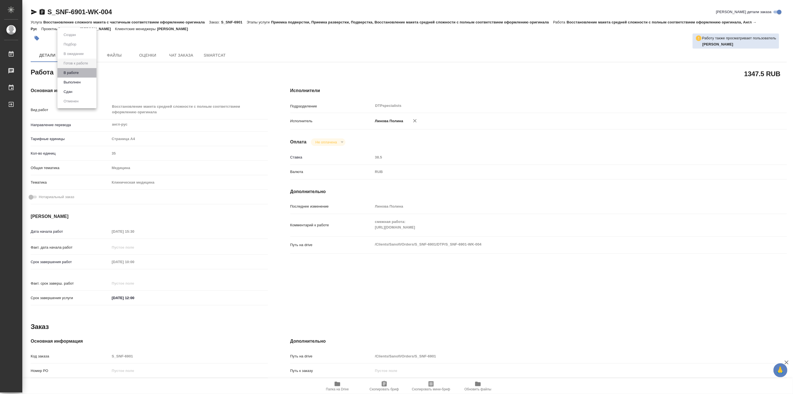
click at [83, 74] on li "В работе" at bounding box center [76, 72] width 39 height 9
type textarea "x"
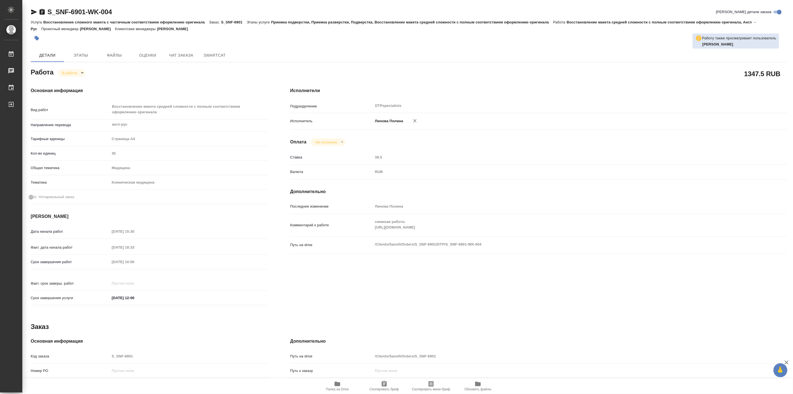
type textarea "x"
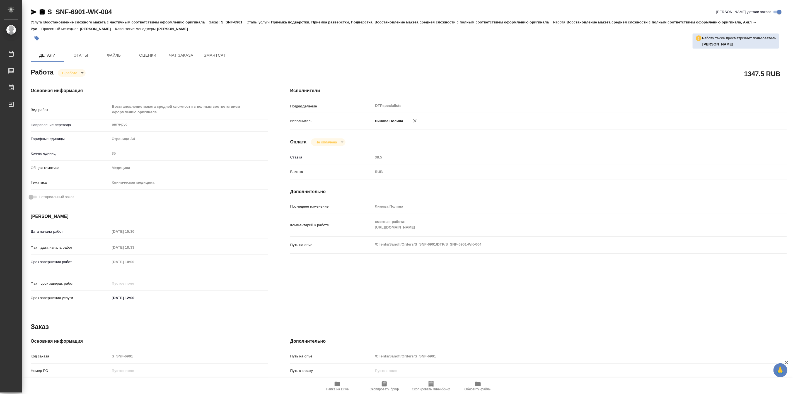
type textarea "x"
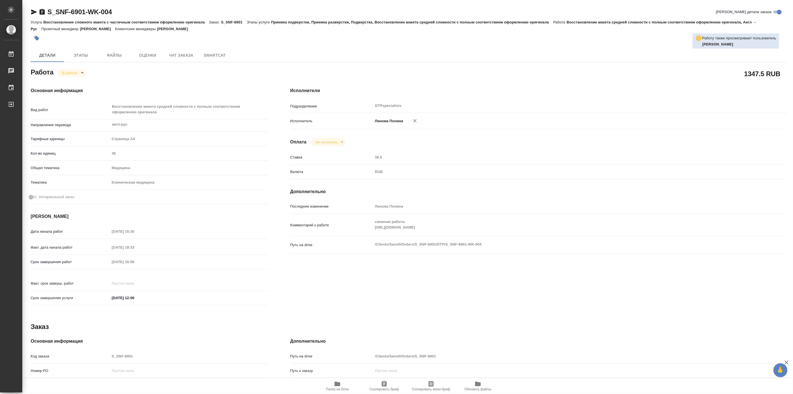
type textarea "x"
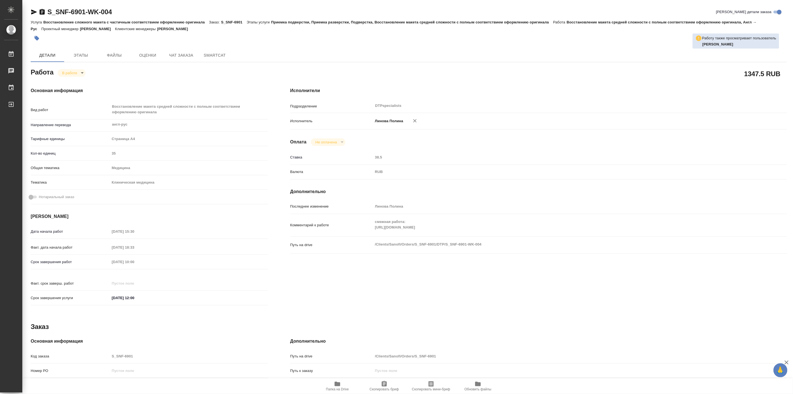
type textarea "x"
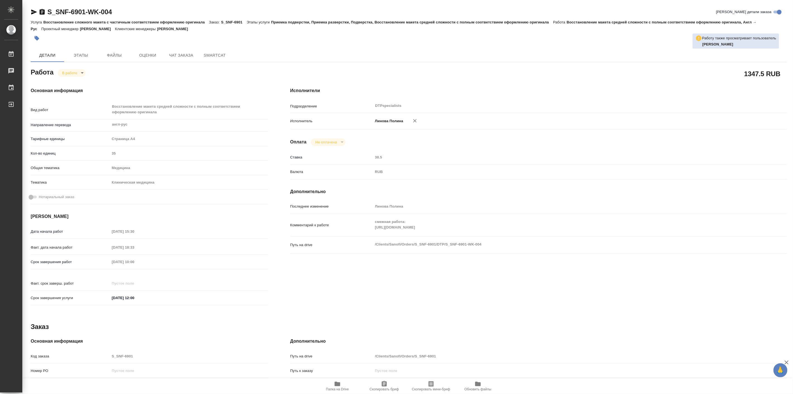
type textarea "x"
